Goal: Task Accomplishment & Management: Use online tool/utility

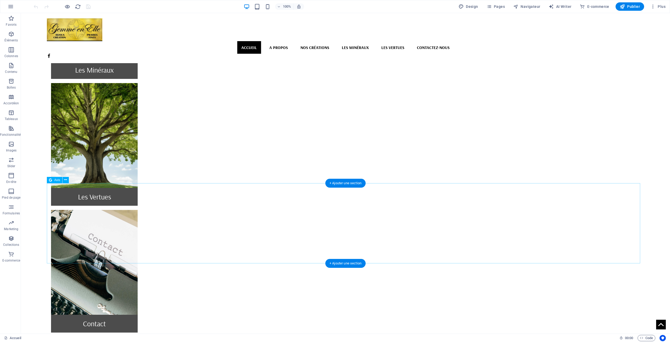
scroll to position [498, 0]
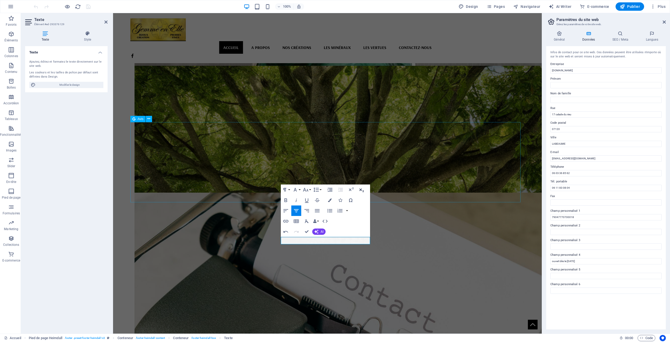
scroll to position [0, 1]
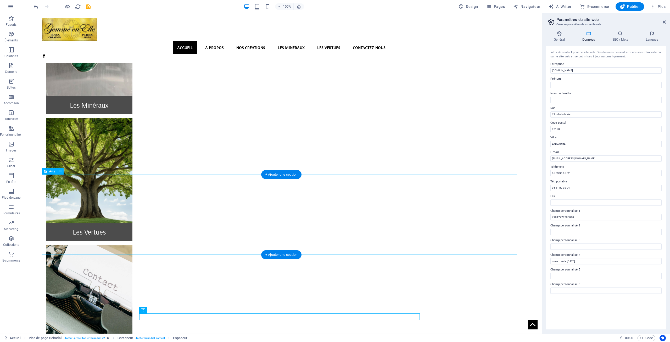
scroll to position [419, 0]
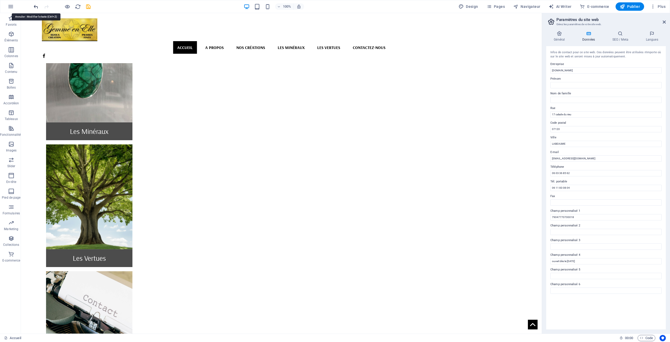
click at [33, 6] on icon "undo" at bounding box center [36, 7] width 6 height 6
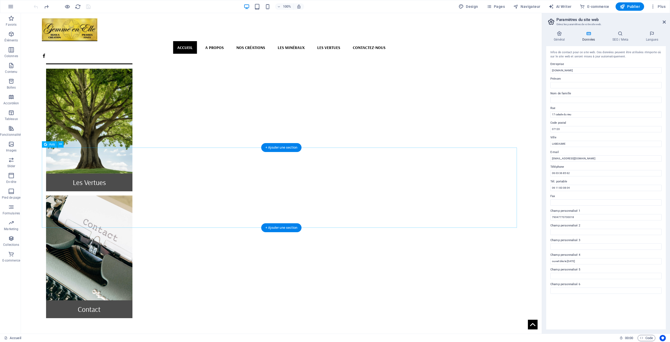
scroll to position [498, 0]
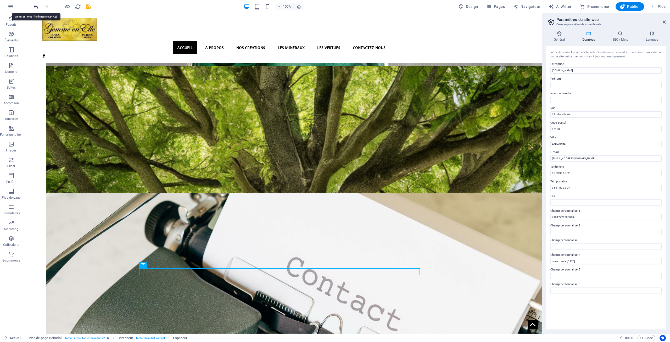
click at [34, 6] on icon "undo" at bounding box center [36, 7] width 6 height 6
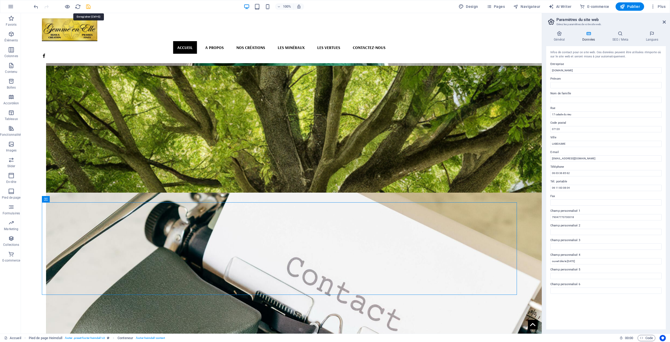
click at [89, 7] on icon "save" at bounding box center [88, 7] width 6 height 6
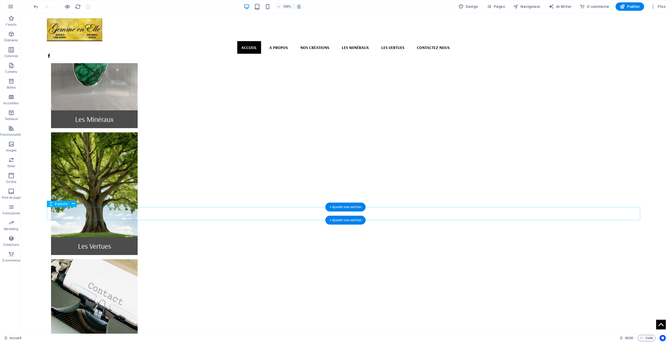
scroll to position [393, 0]
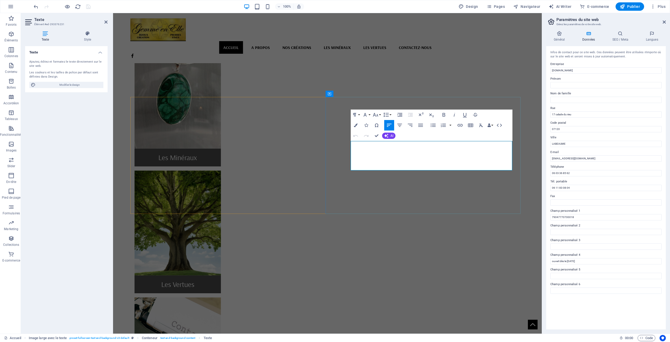
drag, startPoint x: 433, startPoint y: 144, endPoint x: 352, endPoint y: 146, distance: 80.4
drag, startPoint x: 371, startPoint y: 146, endPoint x: 362, endPoint y: 145, distance: 8.9
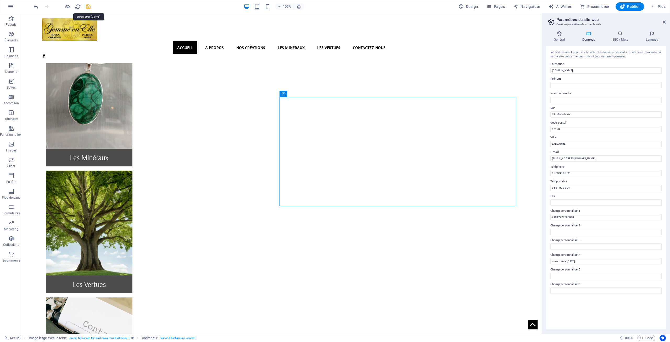
click at [89, 7] on icon "save" at bounding box center [88, 7] width 6 height 6
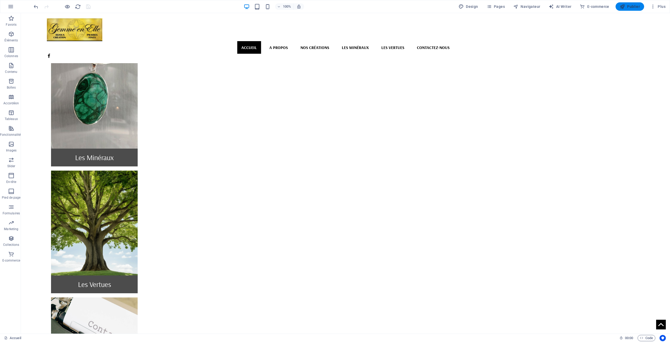
click at [625, 7] on icon "button" at bounding box center [622, 6] width 5 height 5
